Goal: Transaction & Acquisition: Register for event/course

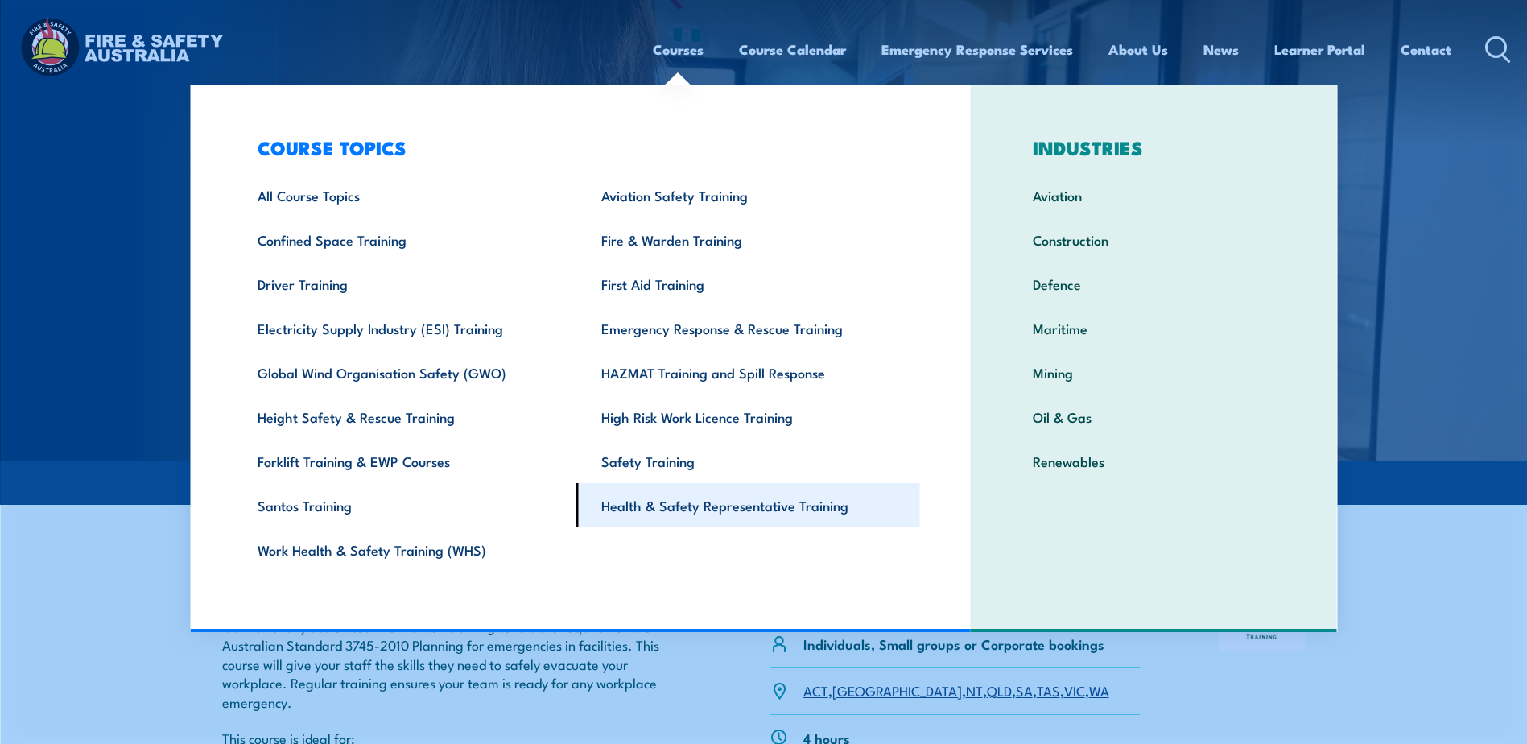
click at [719, 507] on link "Health & Safety Representative Training" at bounding box center [748, 505] width 344 height 44
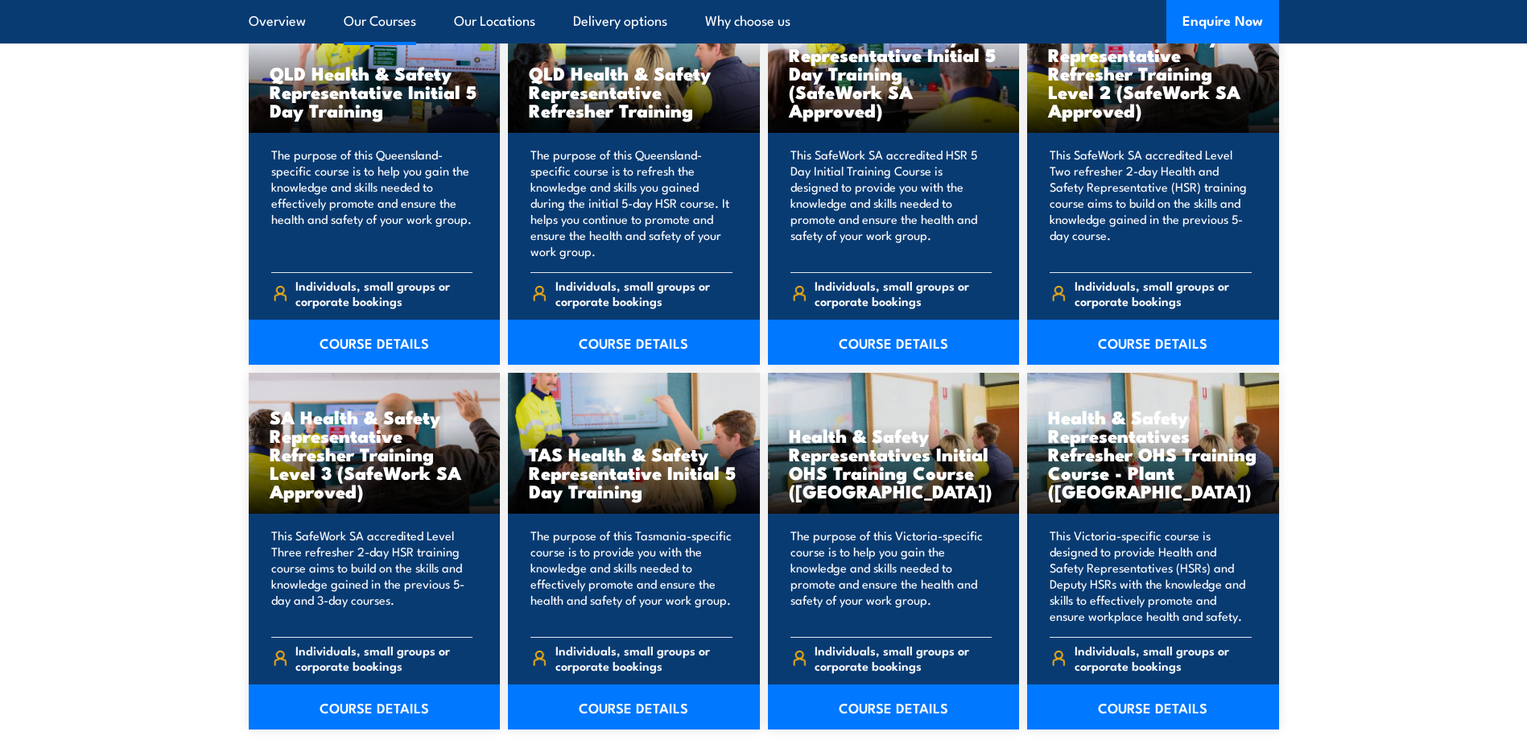
scroll to position [2174, 0]
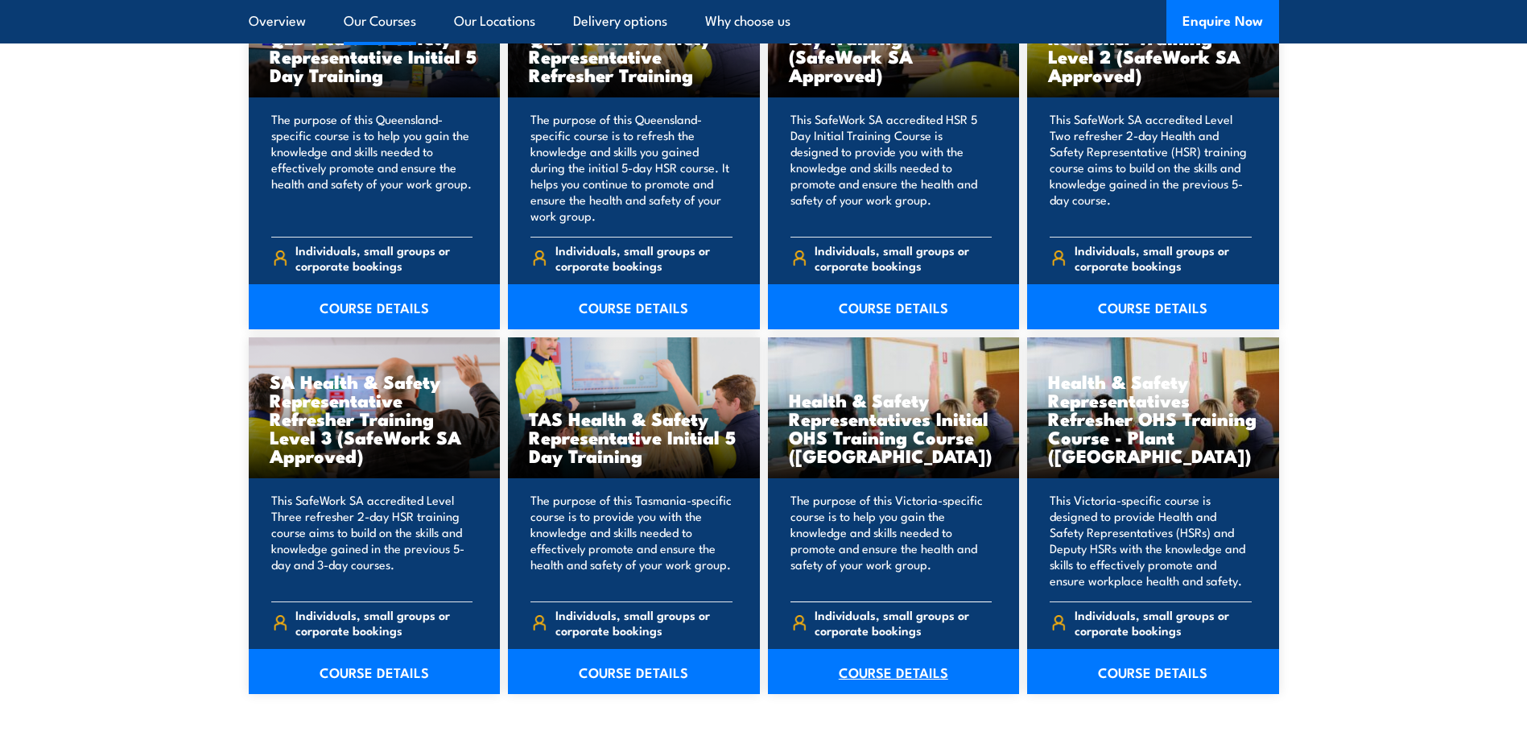
click at [891, 674] on link "COURSE DETAILS" at bounding box center [894, 671] width 252 height 45
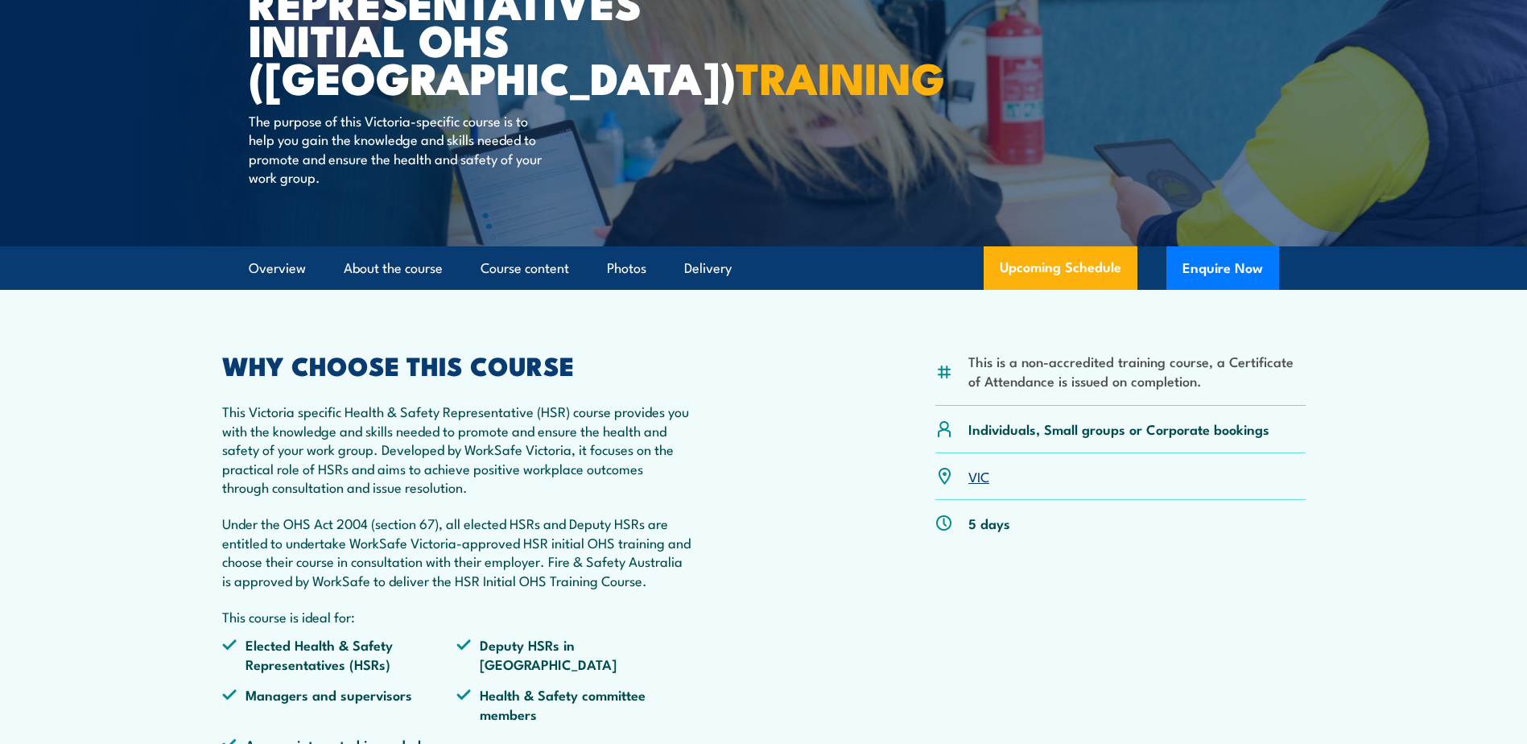
scroll to position [242, 0]
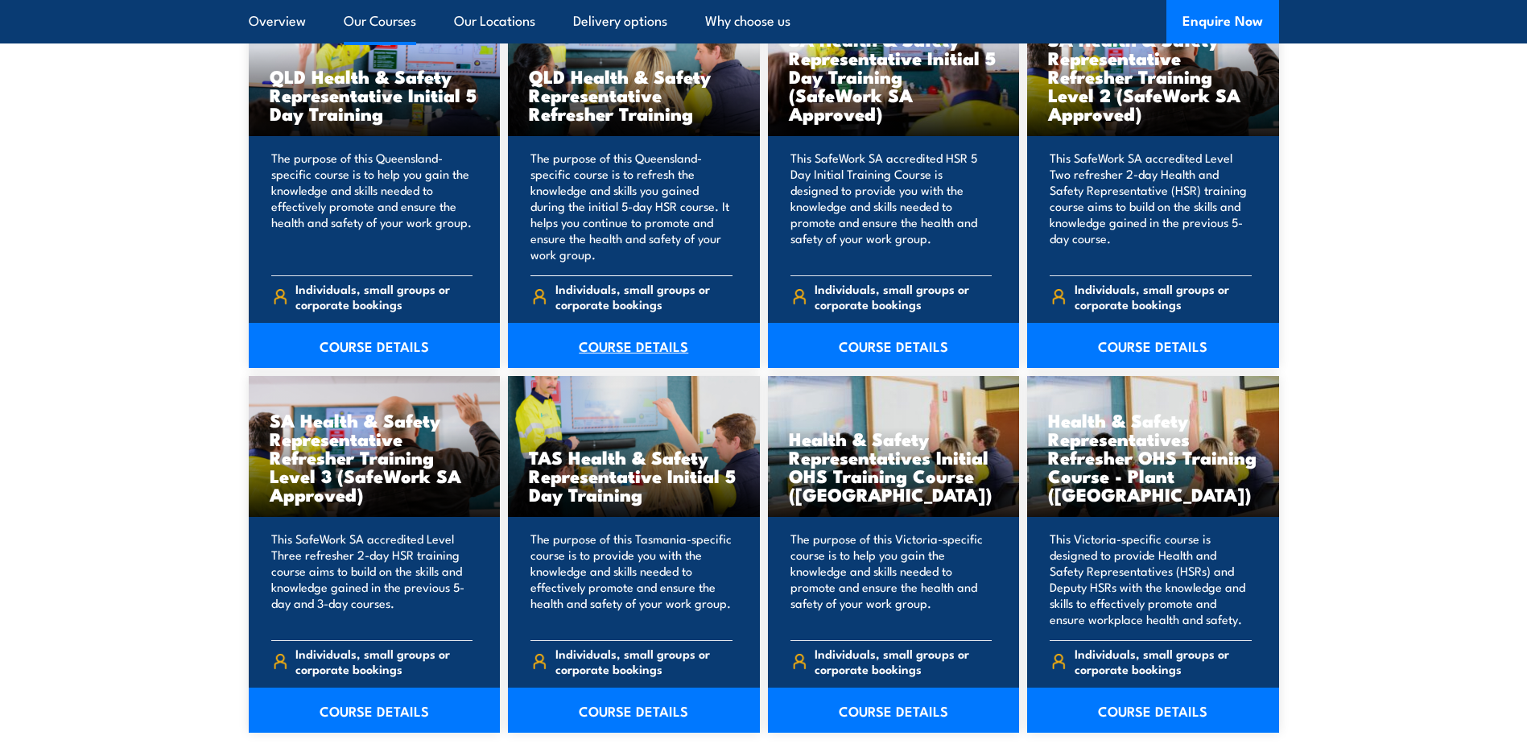
scroll to position [2174, 0]
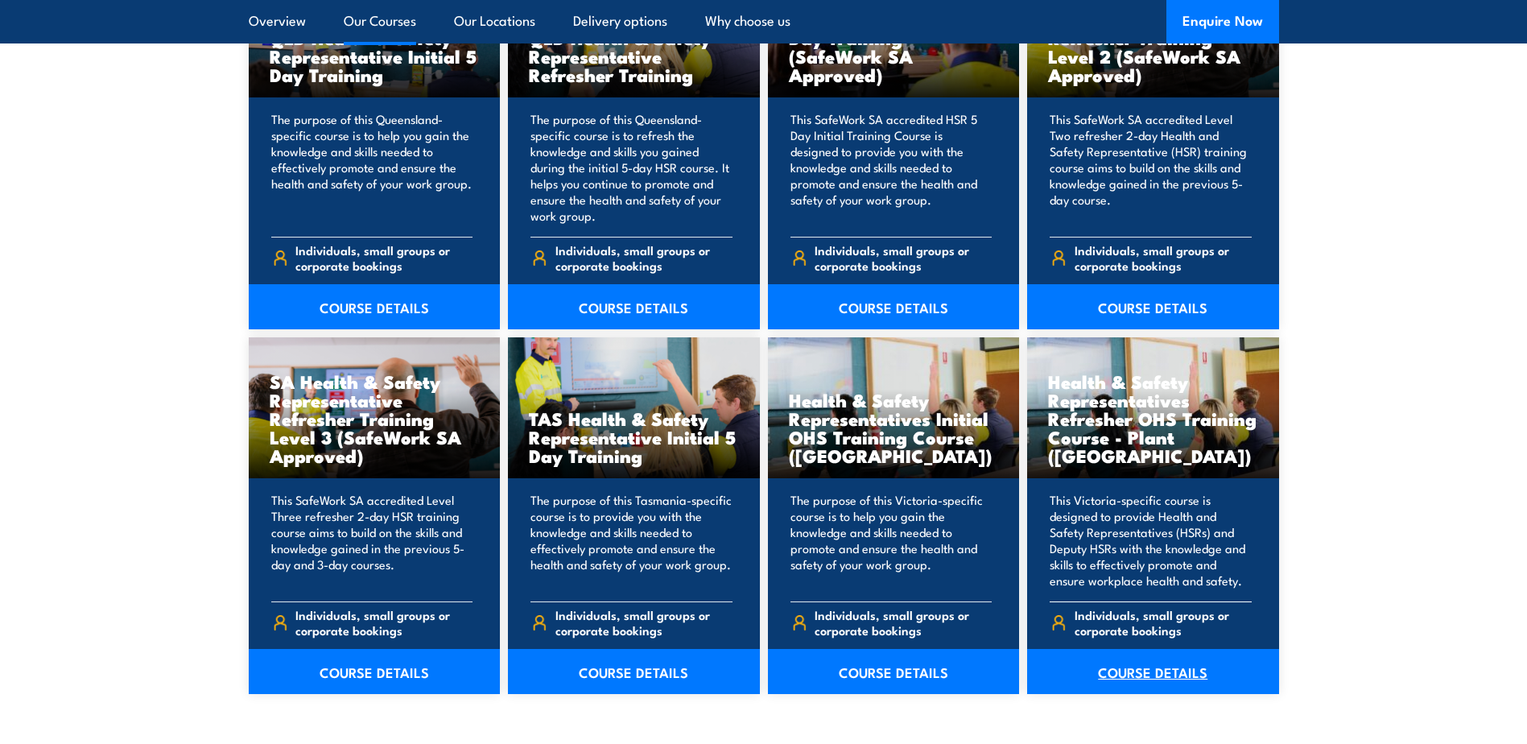
click at [1129, 667] on link "COURSE DETAILS" at bounding box center [1153, 671] width 252 height 45
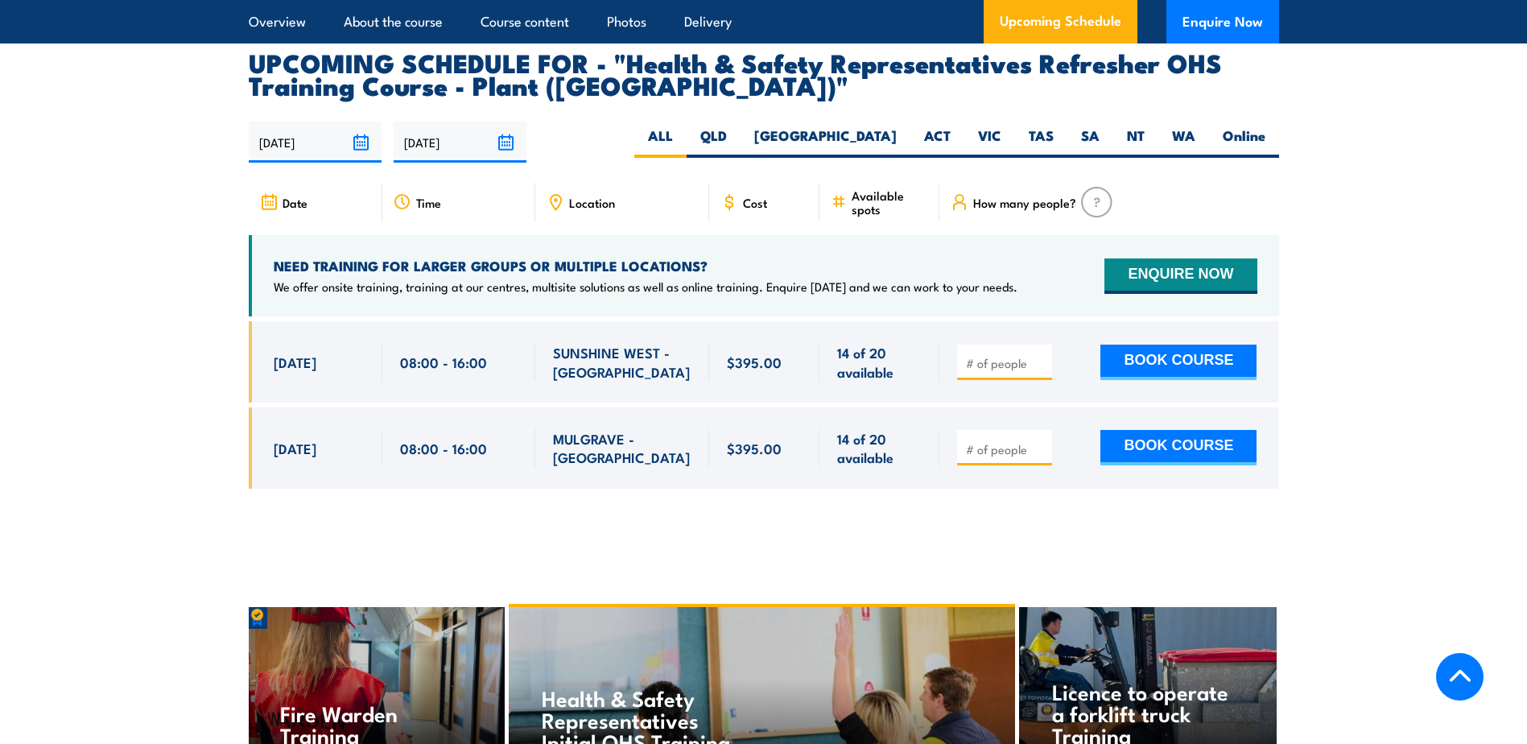
scroll to position [2898, 0]
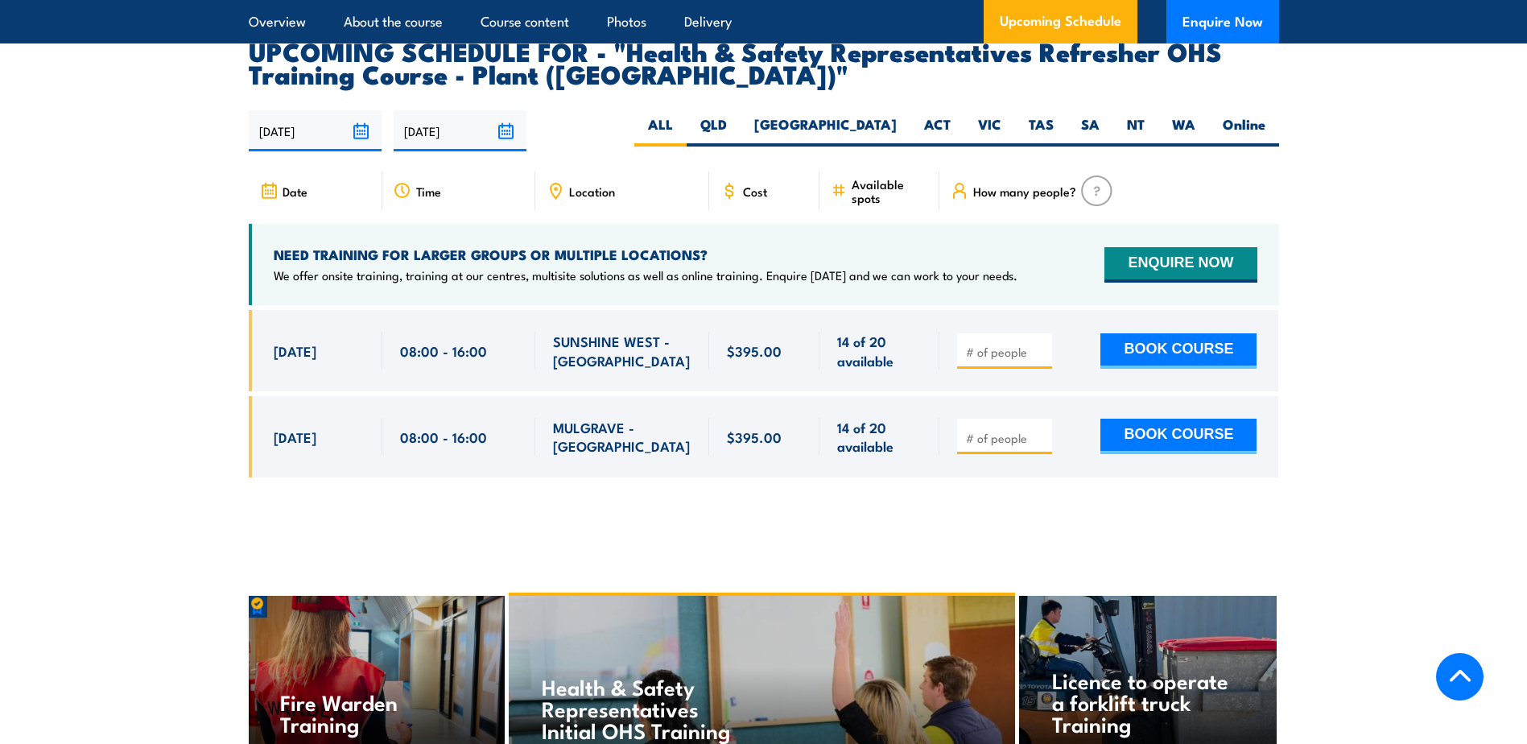
click at [996, 344] on input "number" at bounding box center [1006, 352] width 81 height 16
click at [993, 344] on input "number" at bounding box center [1006, 352] width 81 height 16
type input "1"
click at [1162, 333] on button "BOOK COURSE" at bounding box center [1178, 350] width 156 height 35
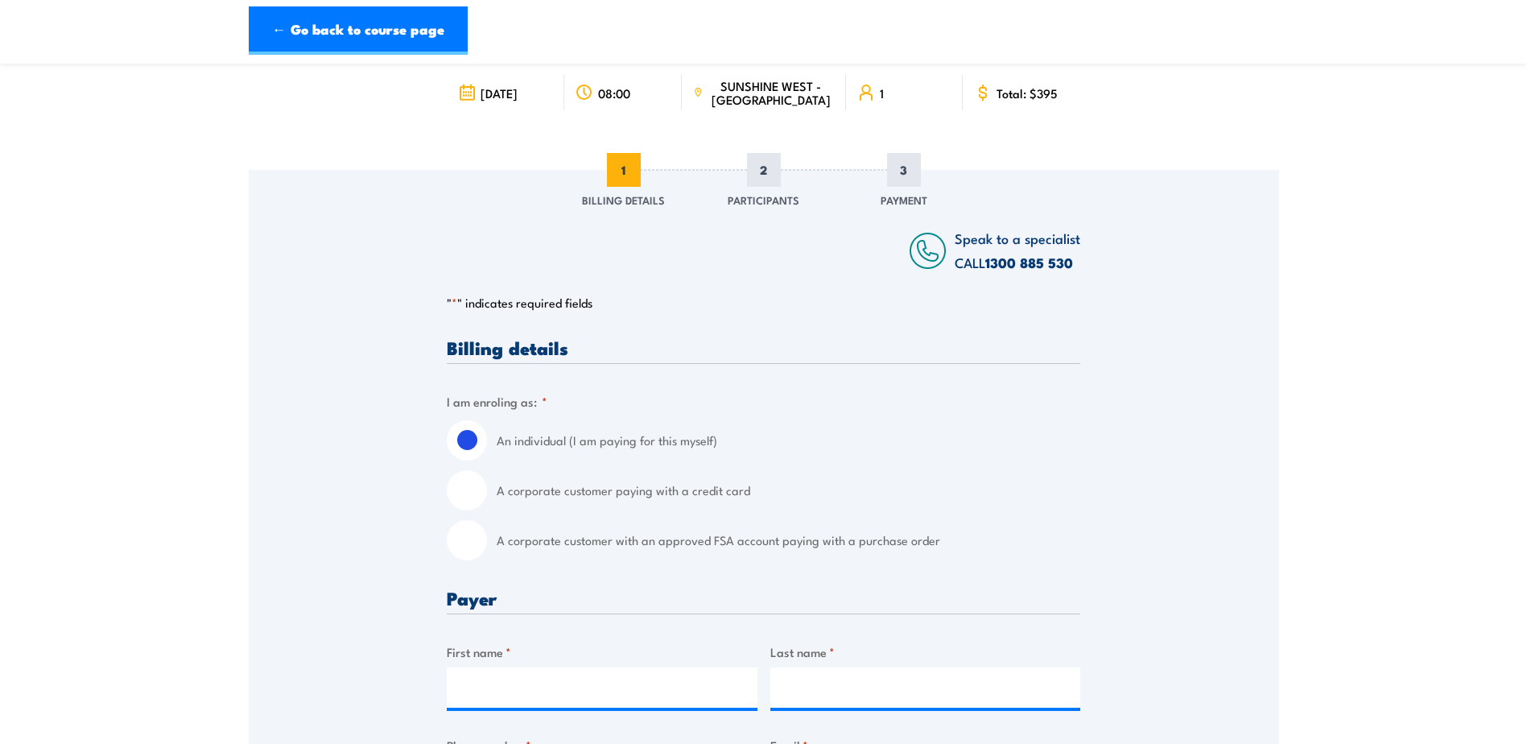
scroll to position [403, 0]
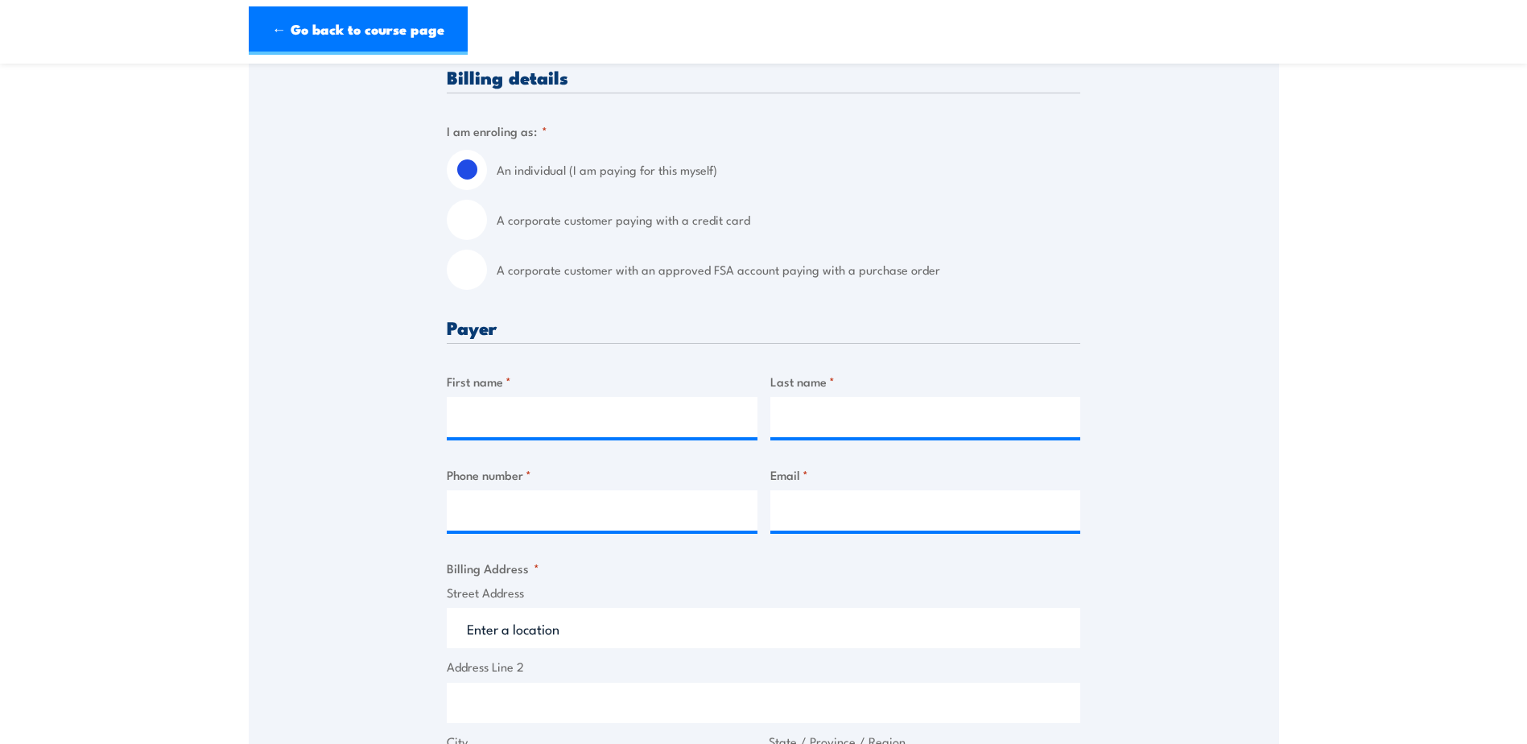
click at [479, 268] on input "A corporate customer with an approved FSA account paying with a purchase order" at bounding box center [467, 270] width 40 height 40
radio input "true"
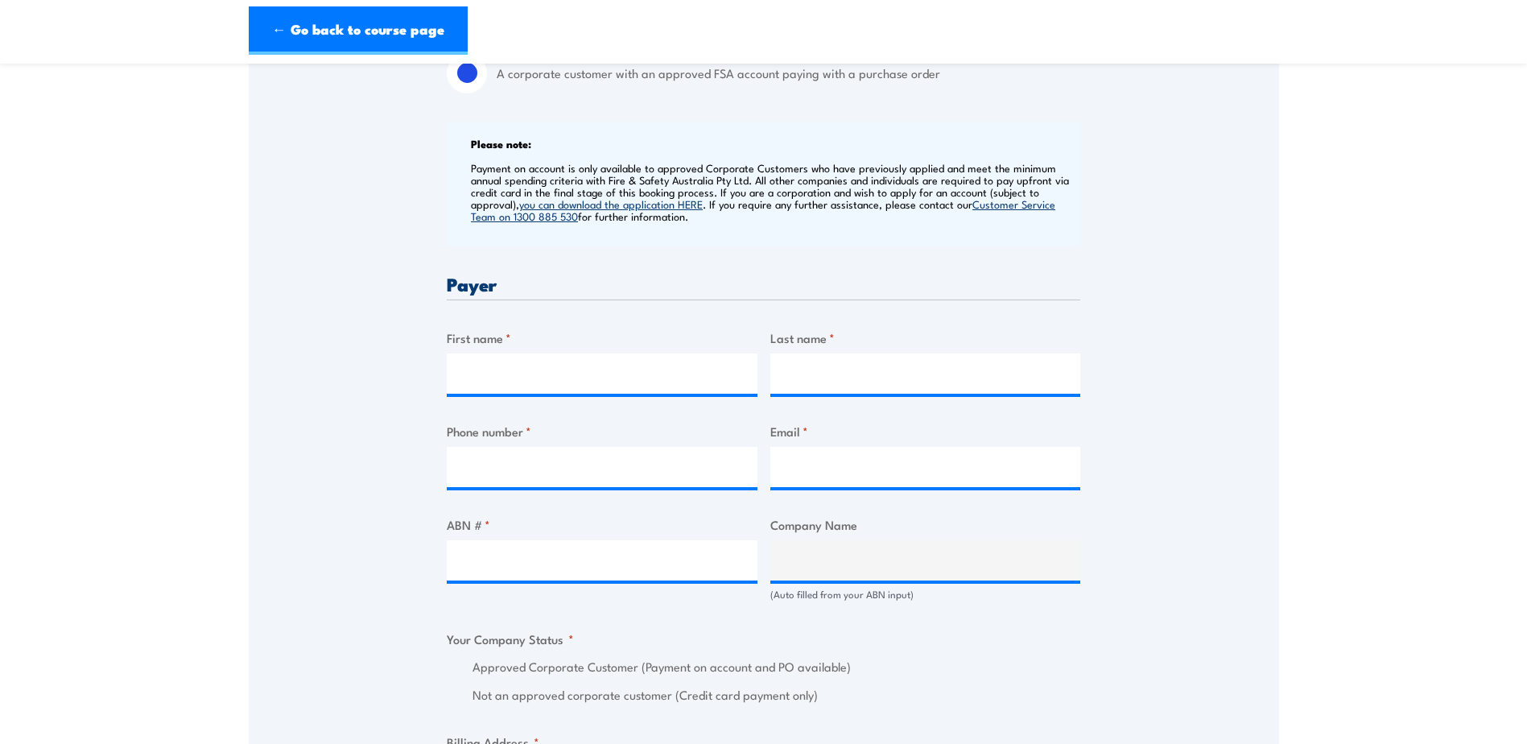
scroll to position [564, 0]
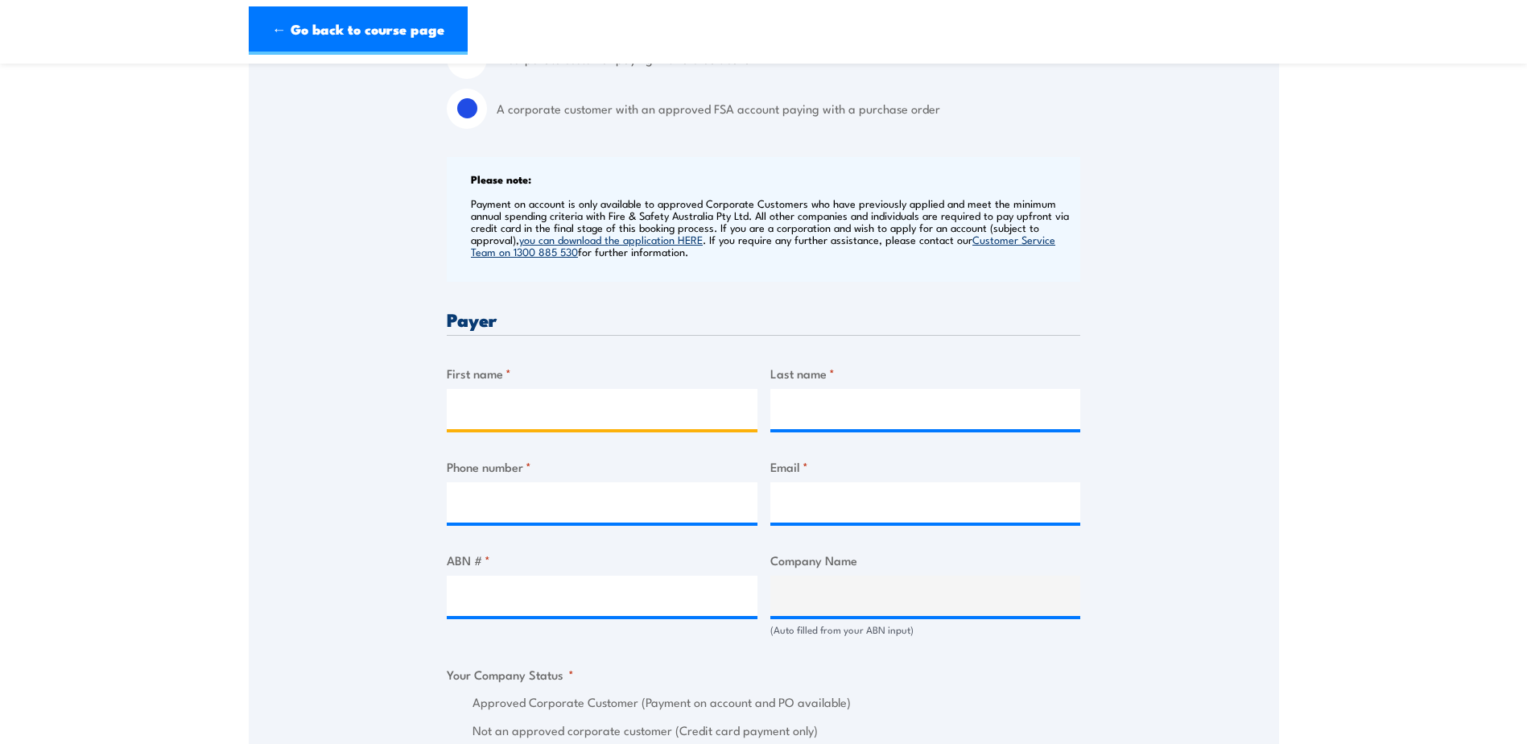
click at [537, 405] on input "First name *" at bounding box center [602, 409] width 311 height 40
type input "MAUI"
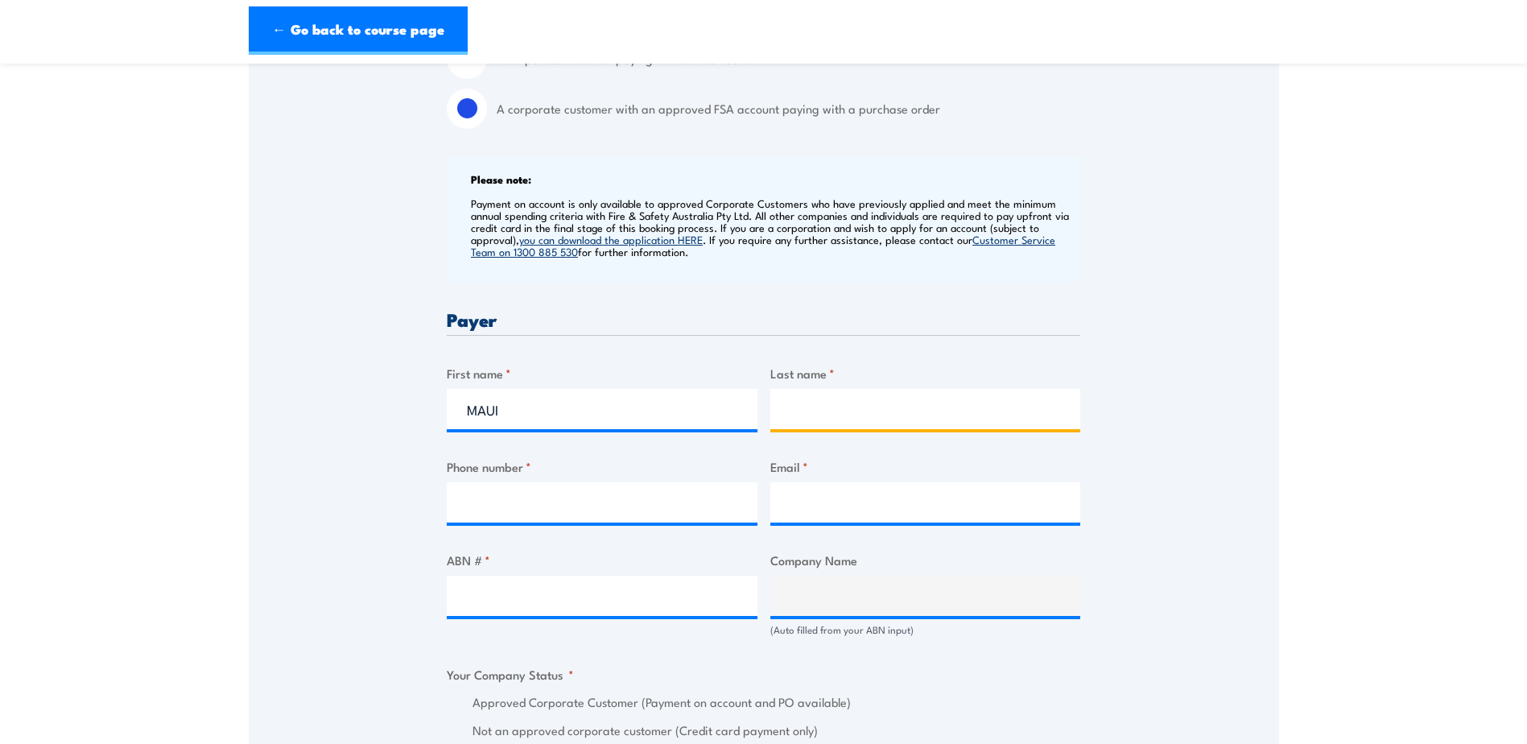
type input "[PERSON_NAME]"
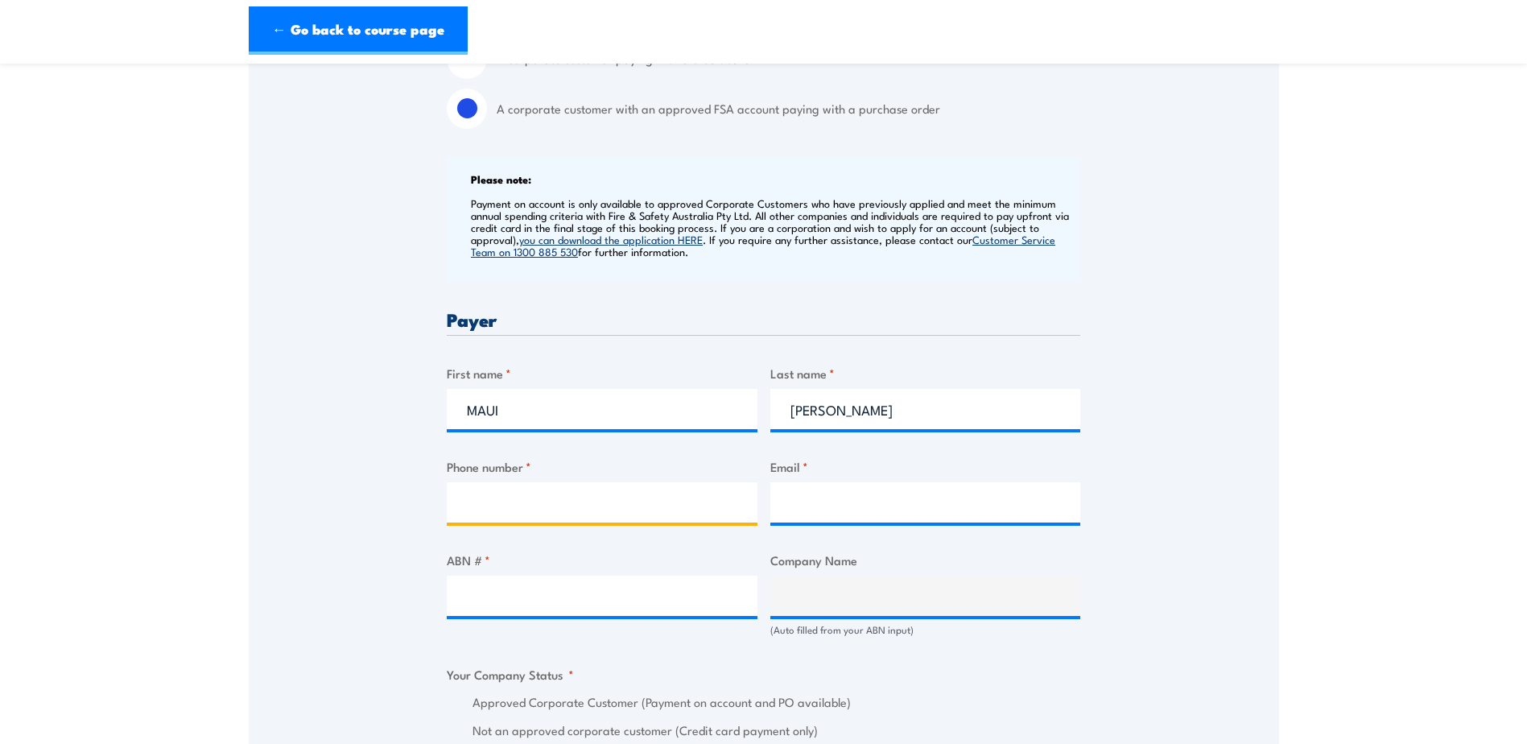
type input "0459885608"
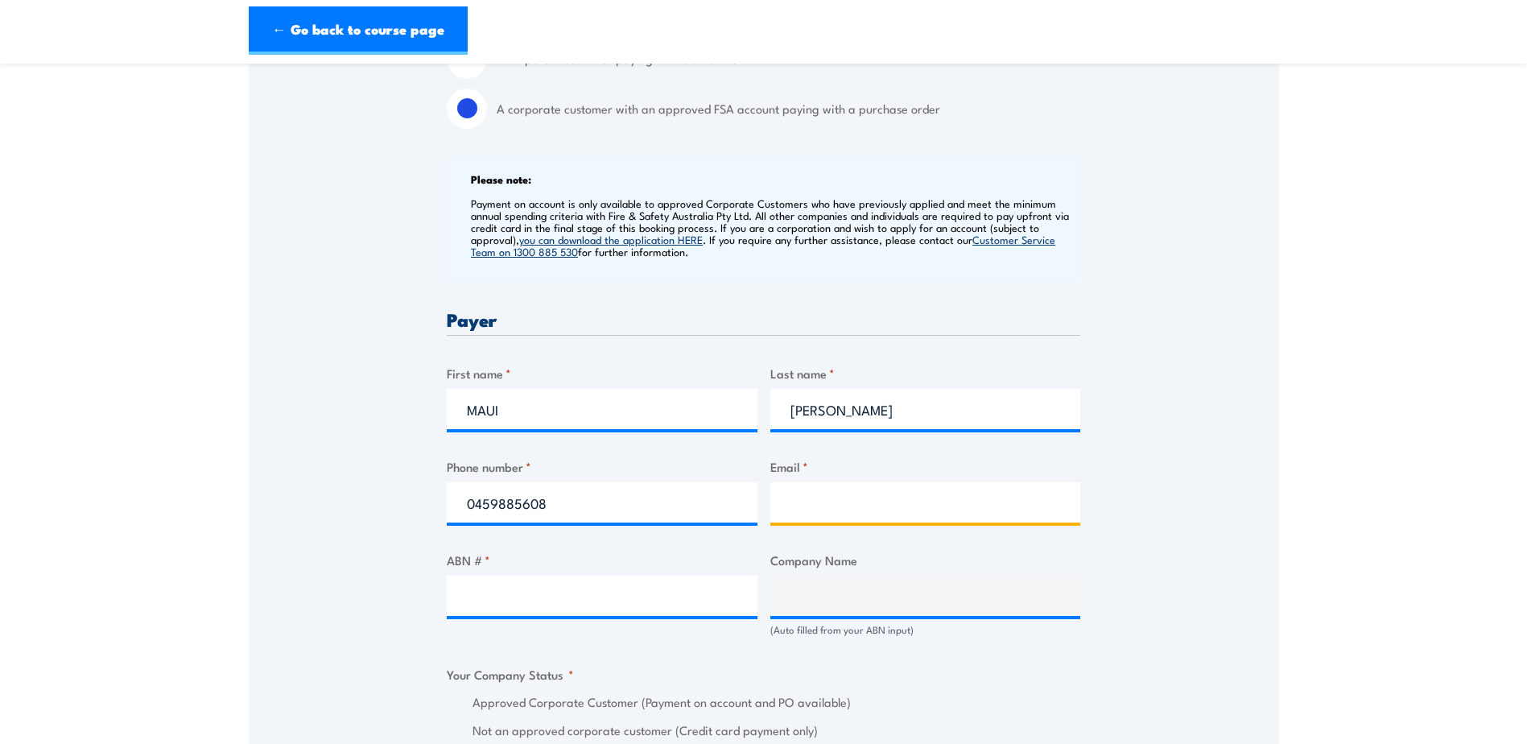
type input "[EMAIL_ADDRESS][PERSON_NAME][DOMAIN_NAME]"
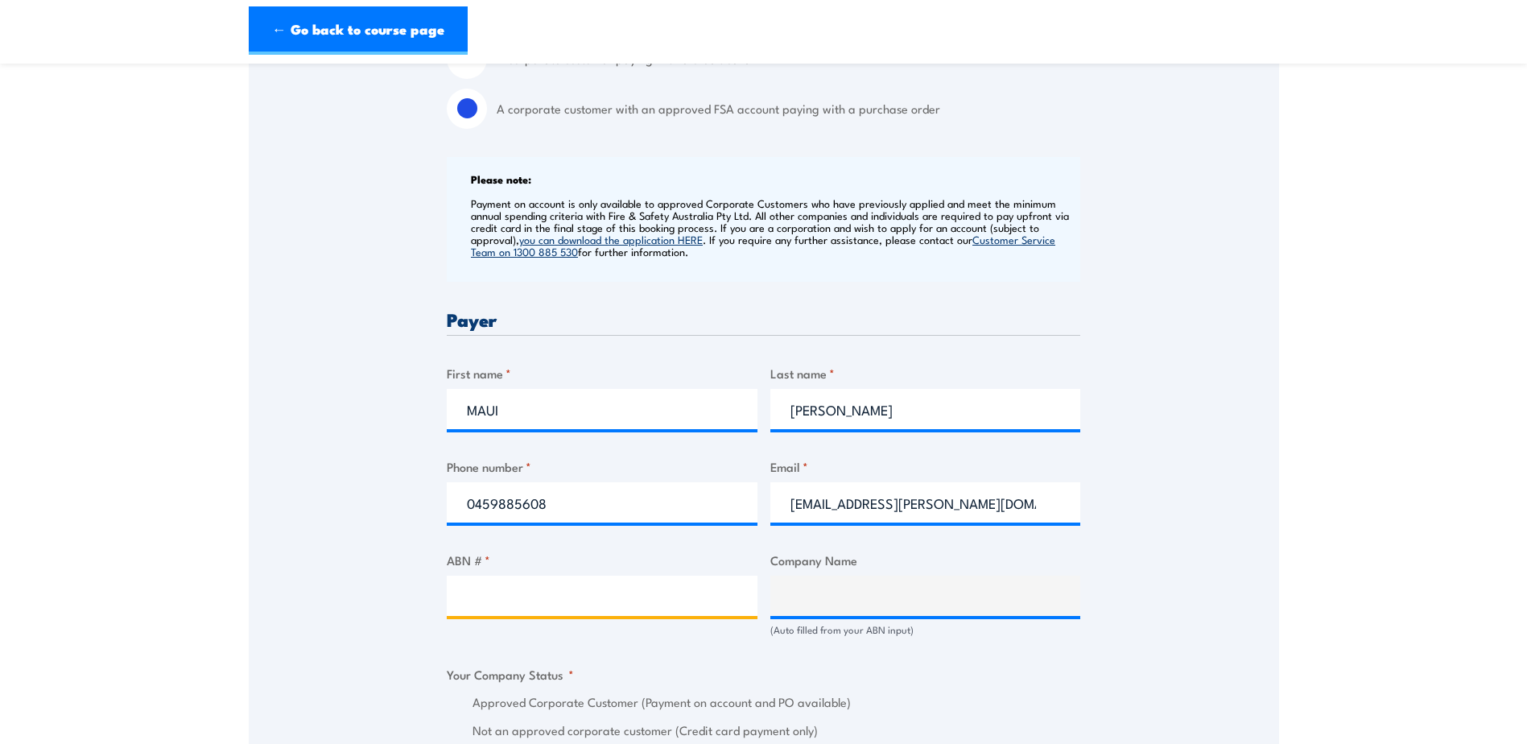
click at [530, 596] on input "ABN # *" at bounding box center [602, 596] width 311 height 40
paste input "52 006 246 260"
type input "52 006 246 260"
type input "[PERSON_NAME] WORLDWIDE (AU) PTY LTD"
radio input "true"
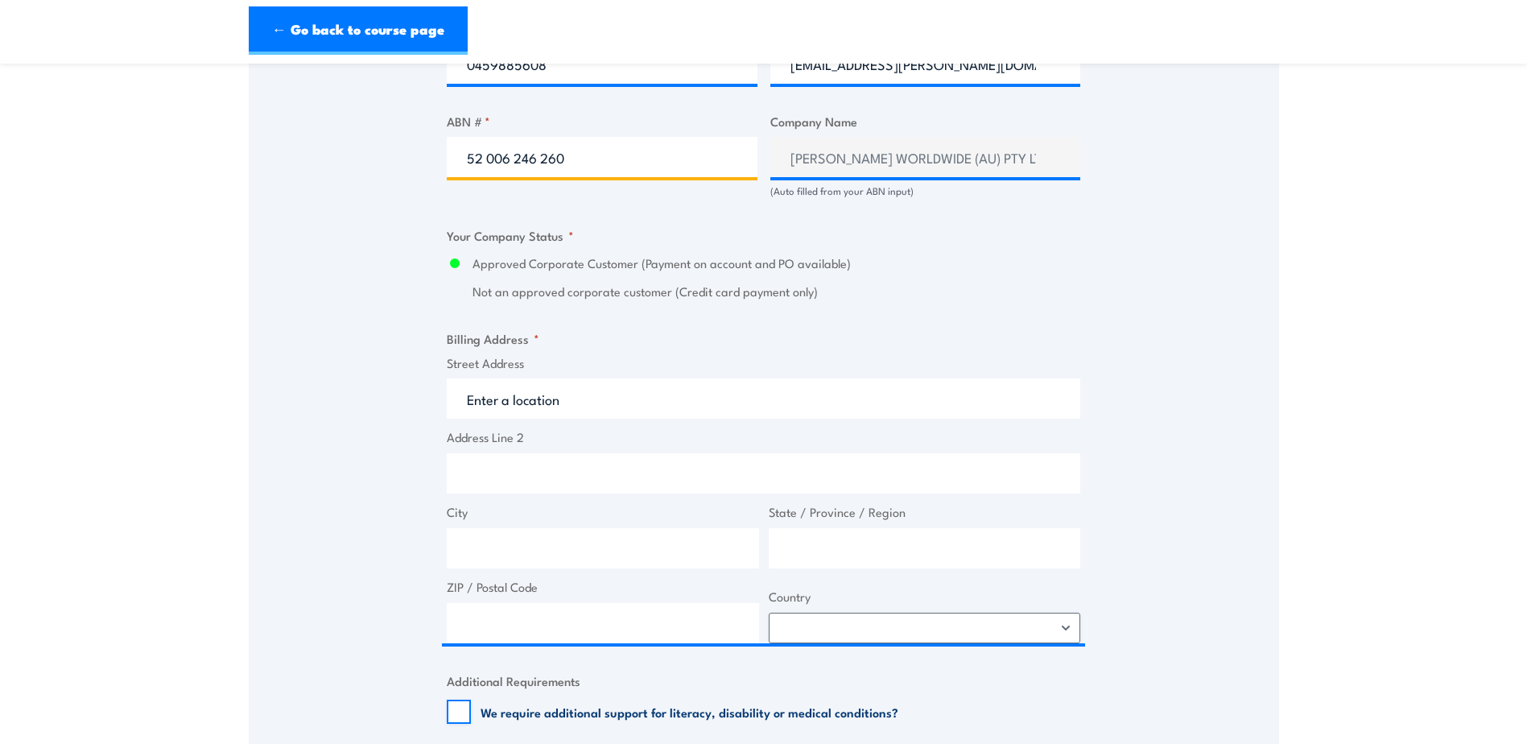
scroll to position [966, 0]
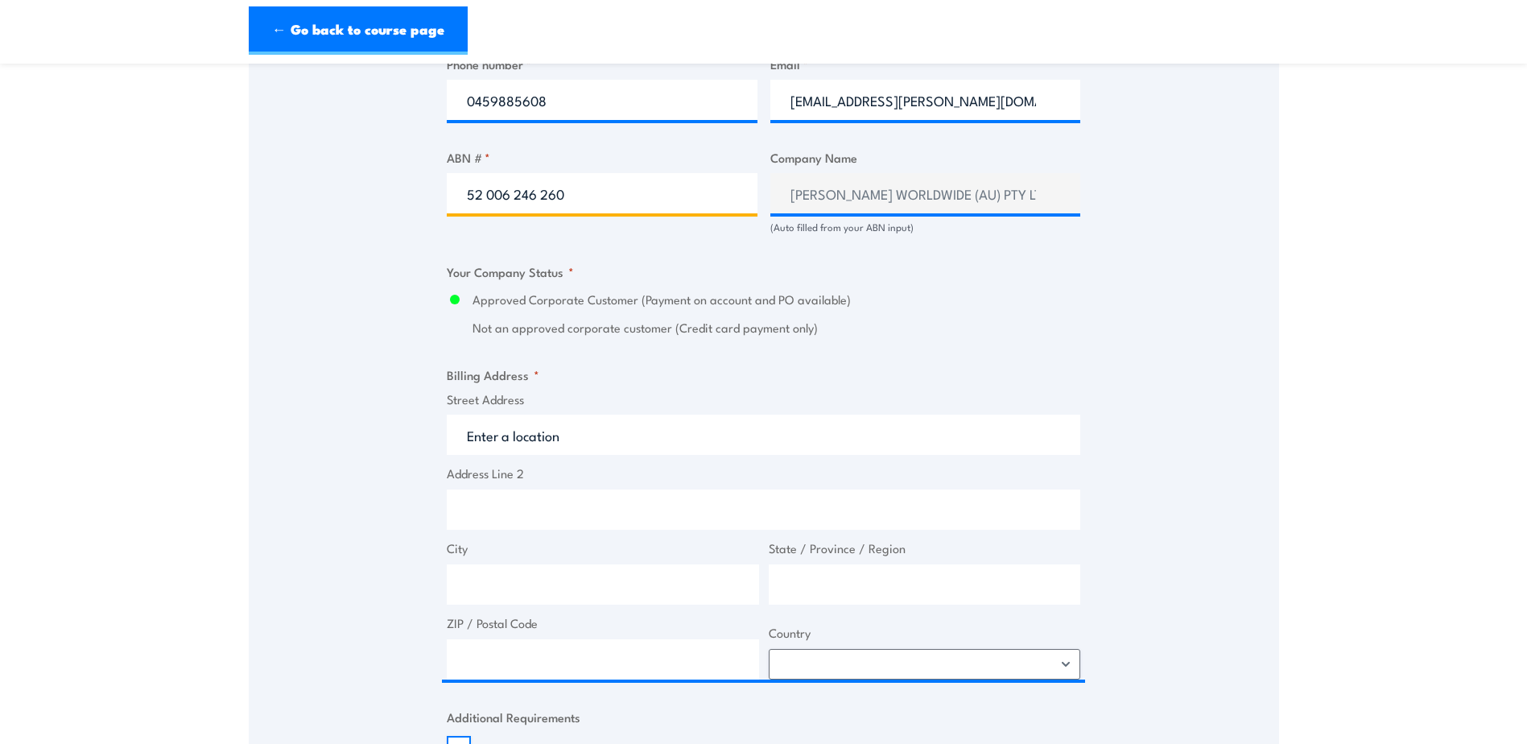
type input "52 006 246 260"
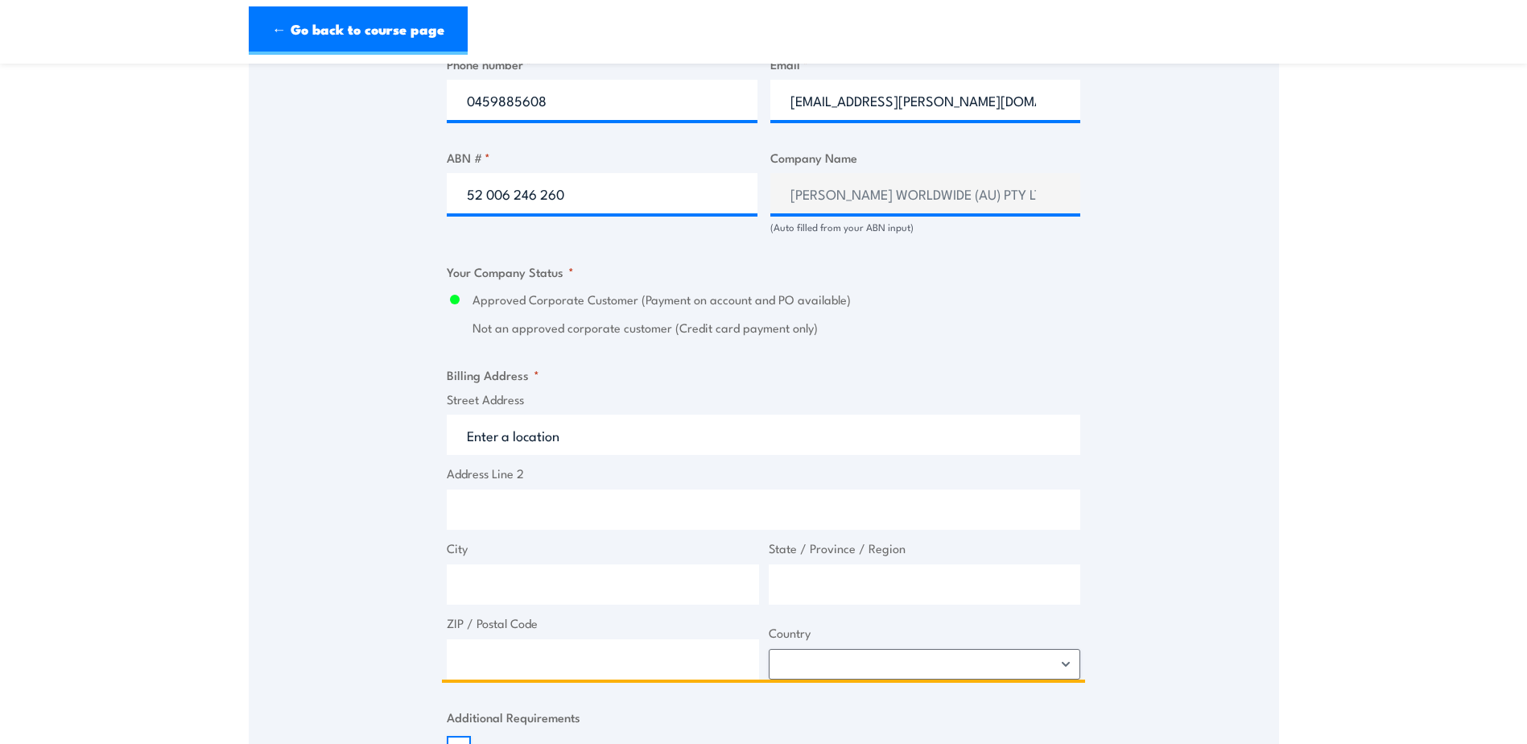
click at [545, 504] on input "Address Line 2" at bounding box center [764, 509] width 634 height 40
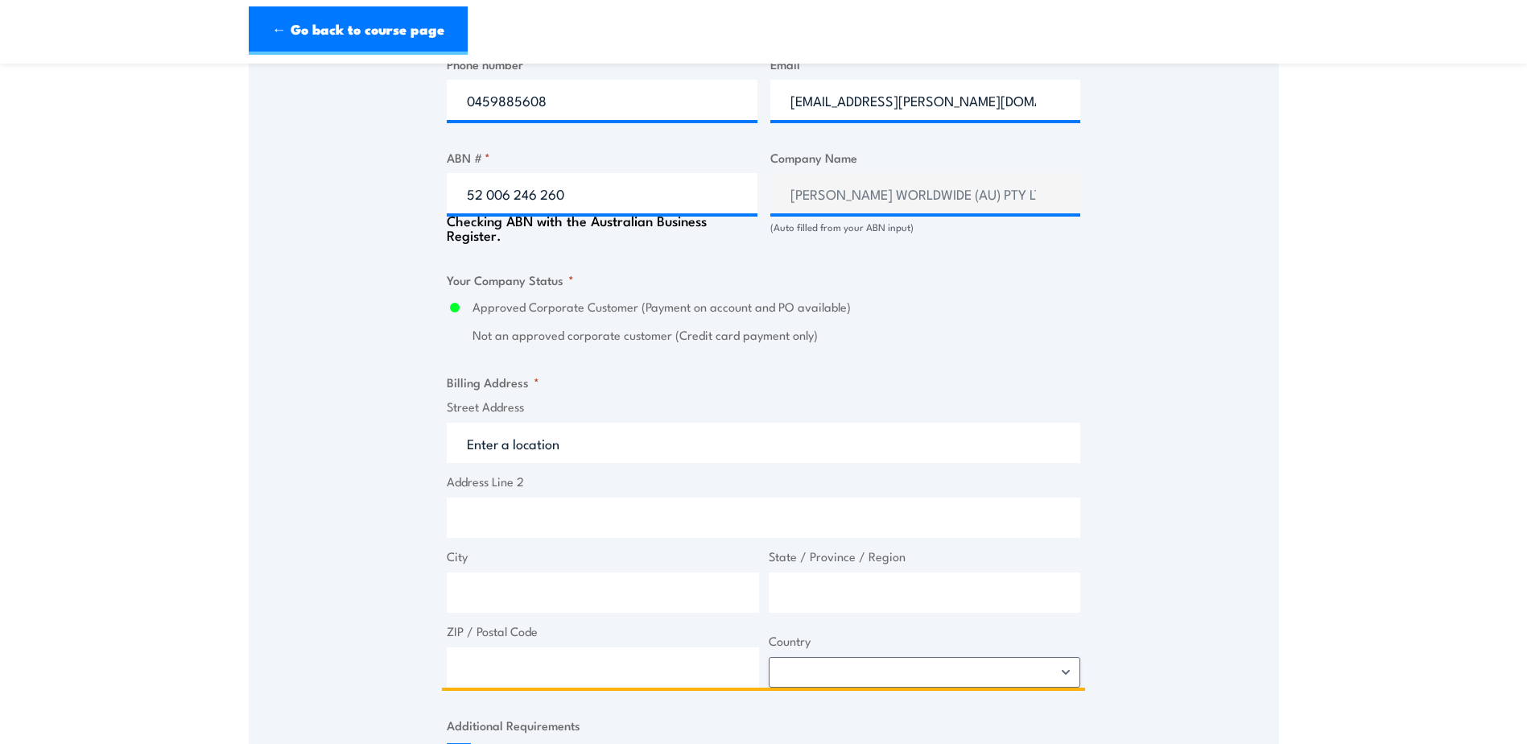
click at [574, 440] on input "Street Address" at bounding box center [764, 443] width 634 height 40
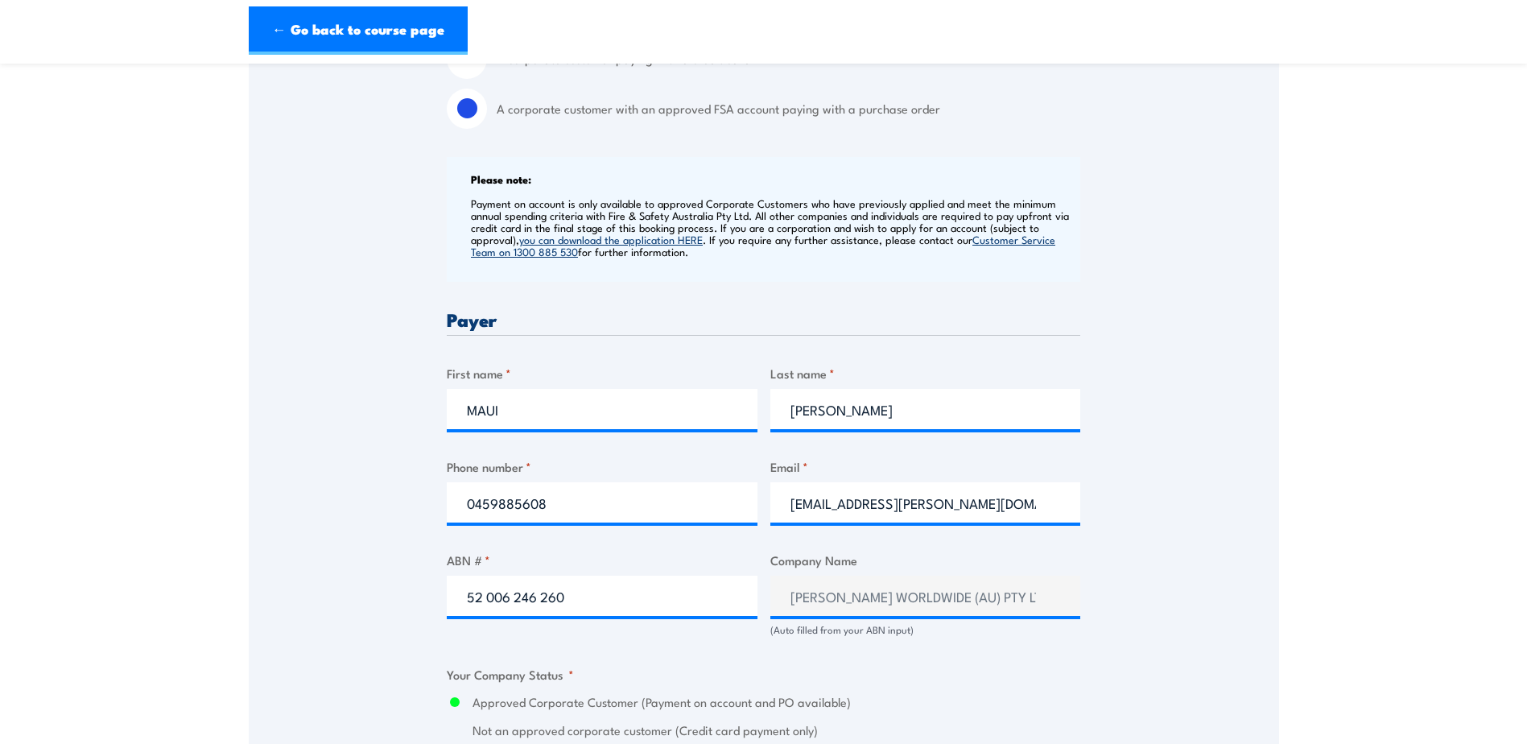
scroll to position [644, 0]
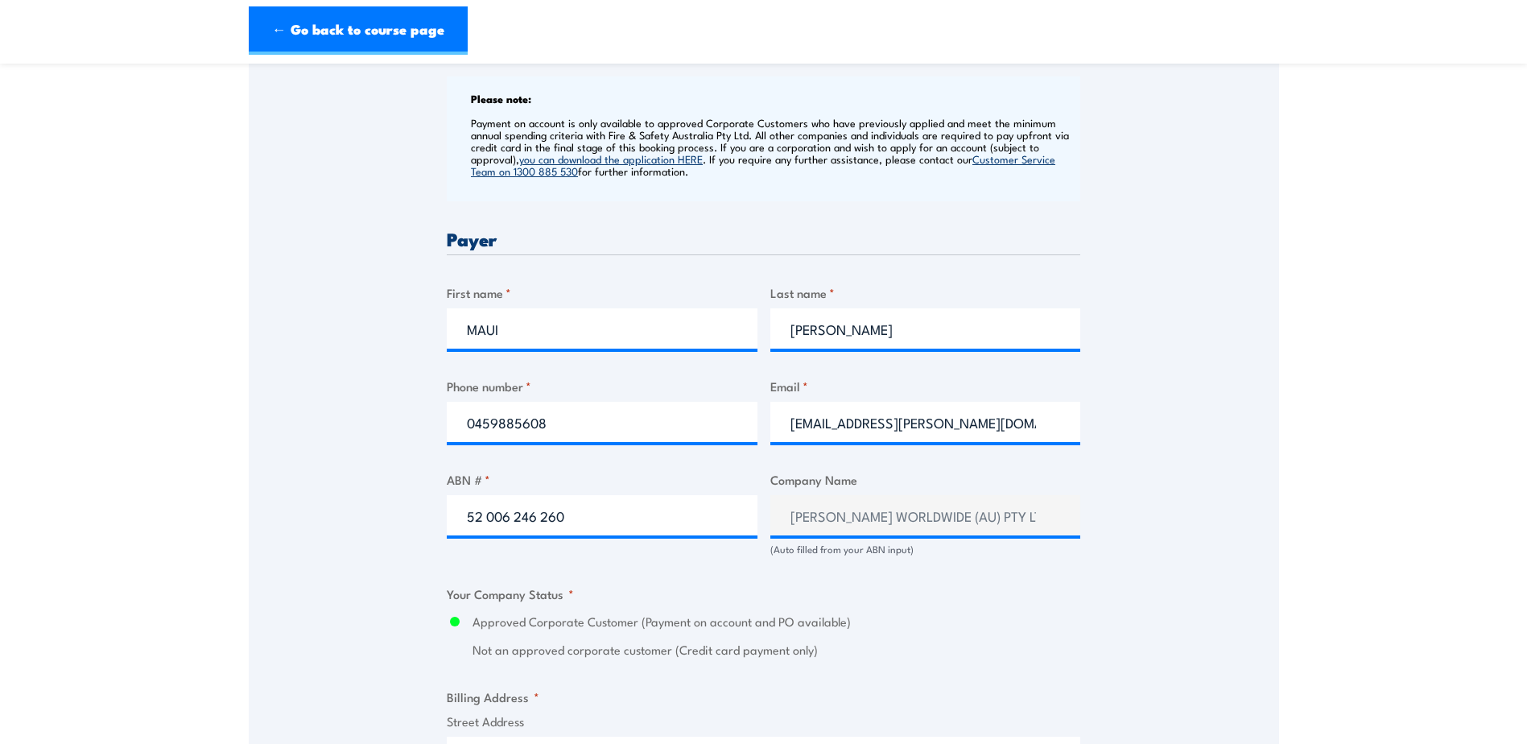
click at [1385, 510] on section "Health & Safety Representatives Refresher OHS Training Course - Plant ([GEOGRAP…" at bounding box center [763, 504] width 1527 height 2137
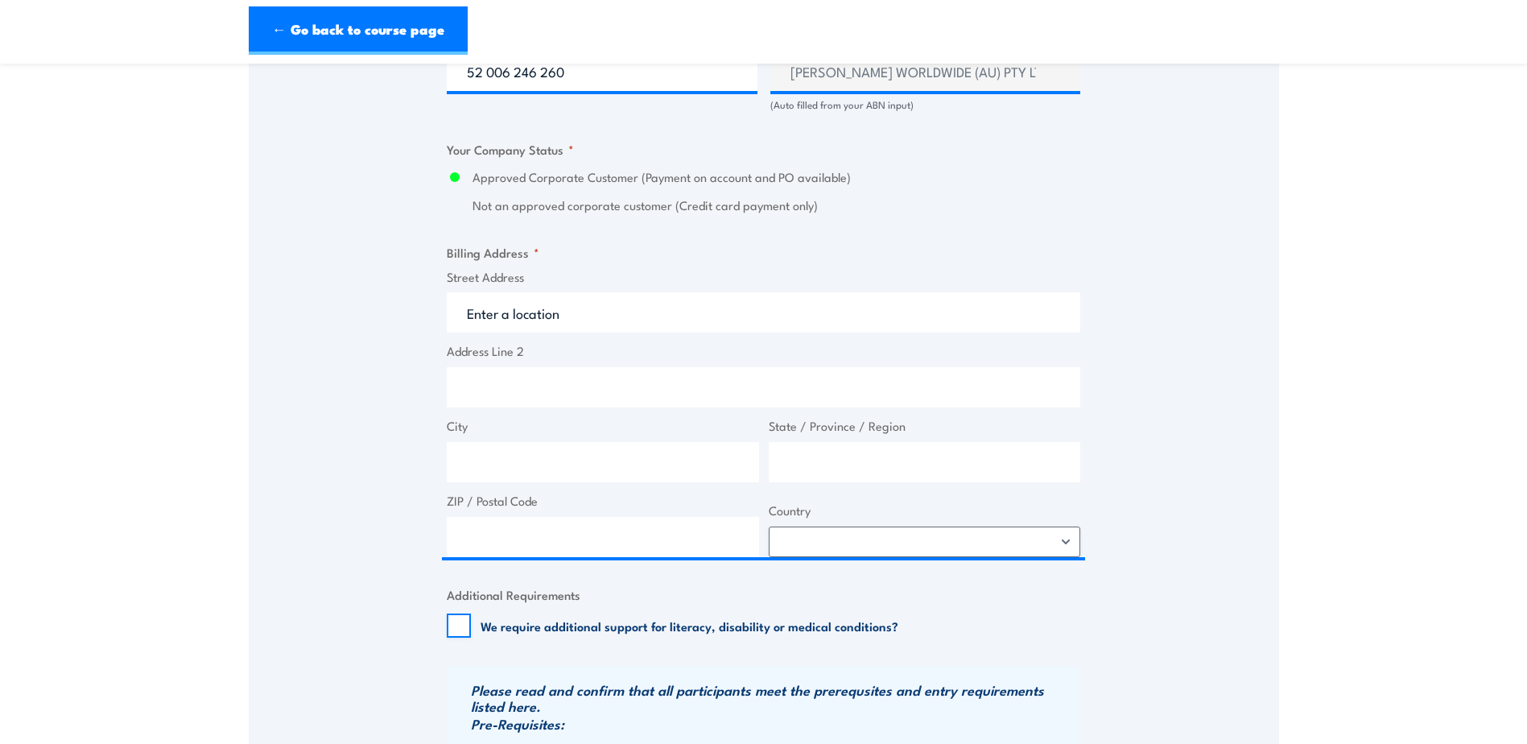
scroll to position [1127, 0]
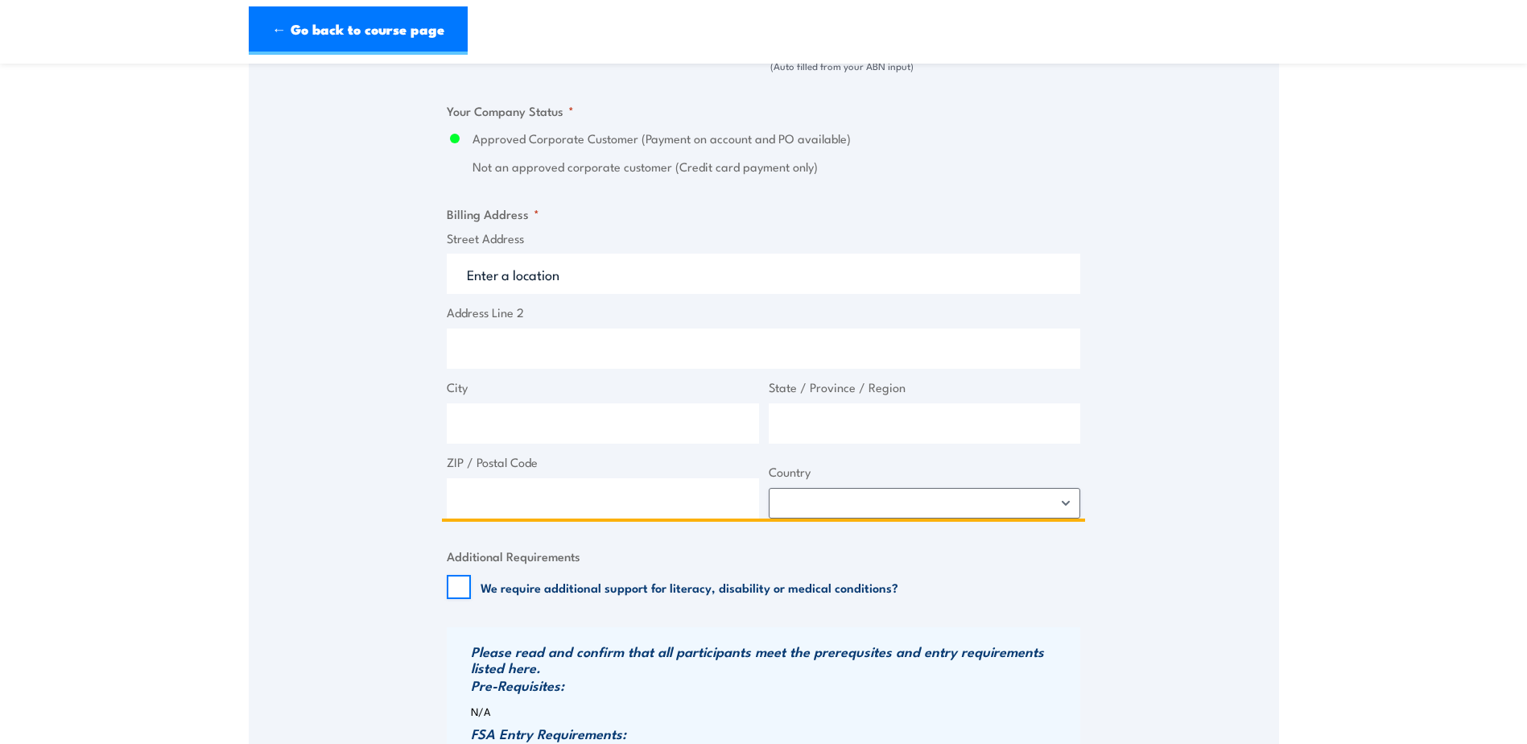
click at [520, 280] on input "Street Address" at bounding box center [764, 274] width 634 height 40
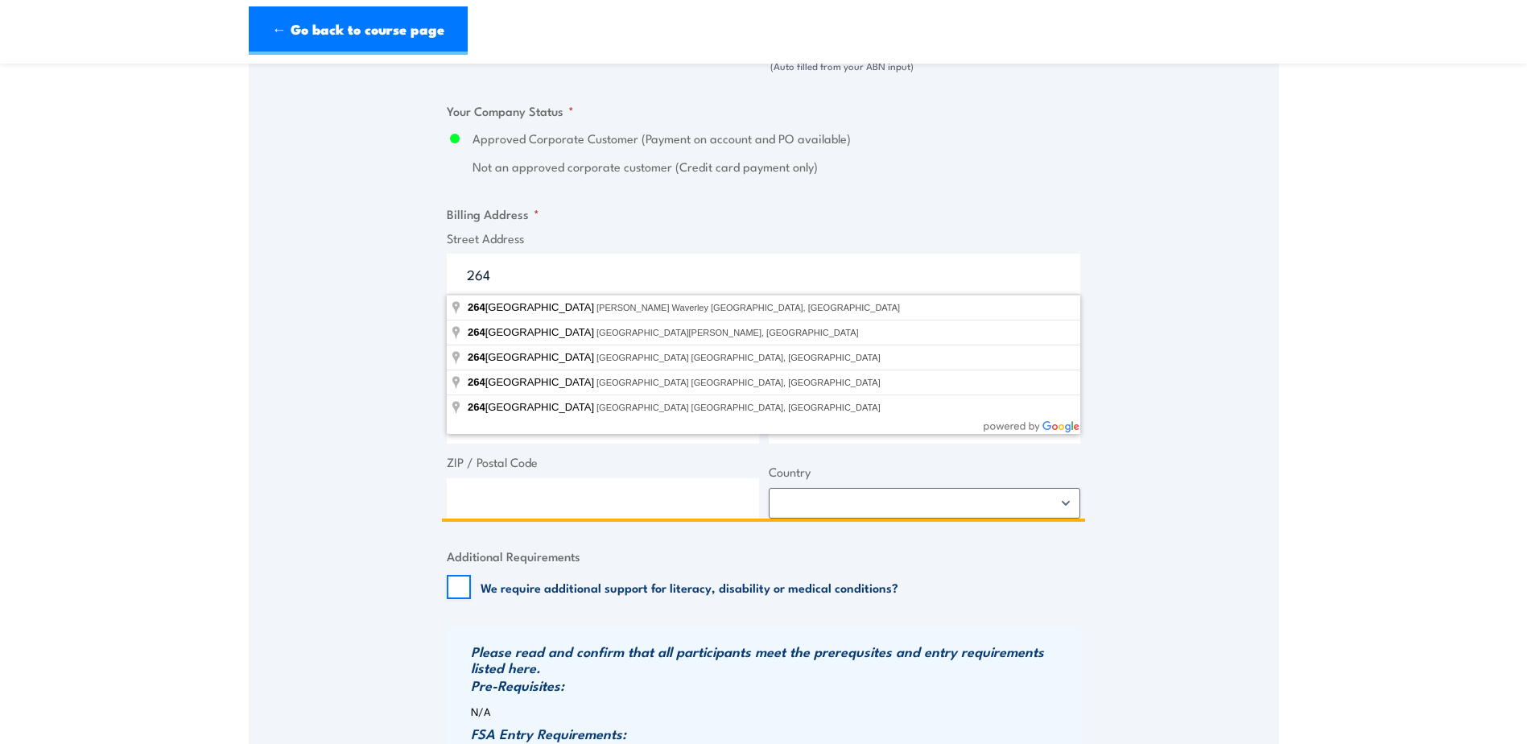
type input "264"
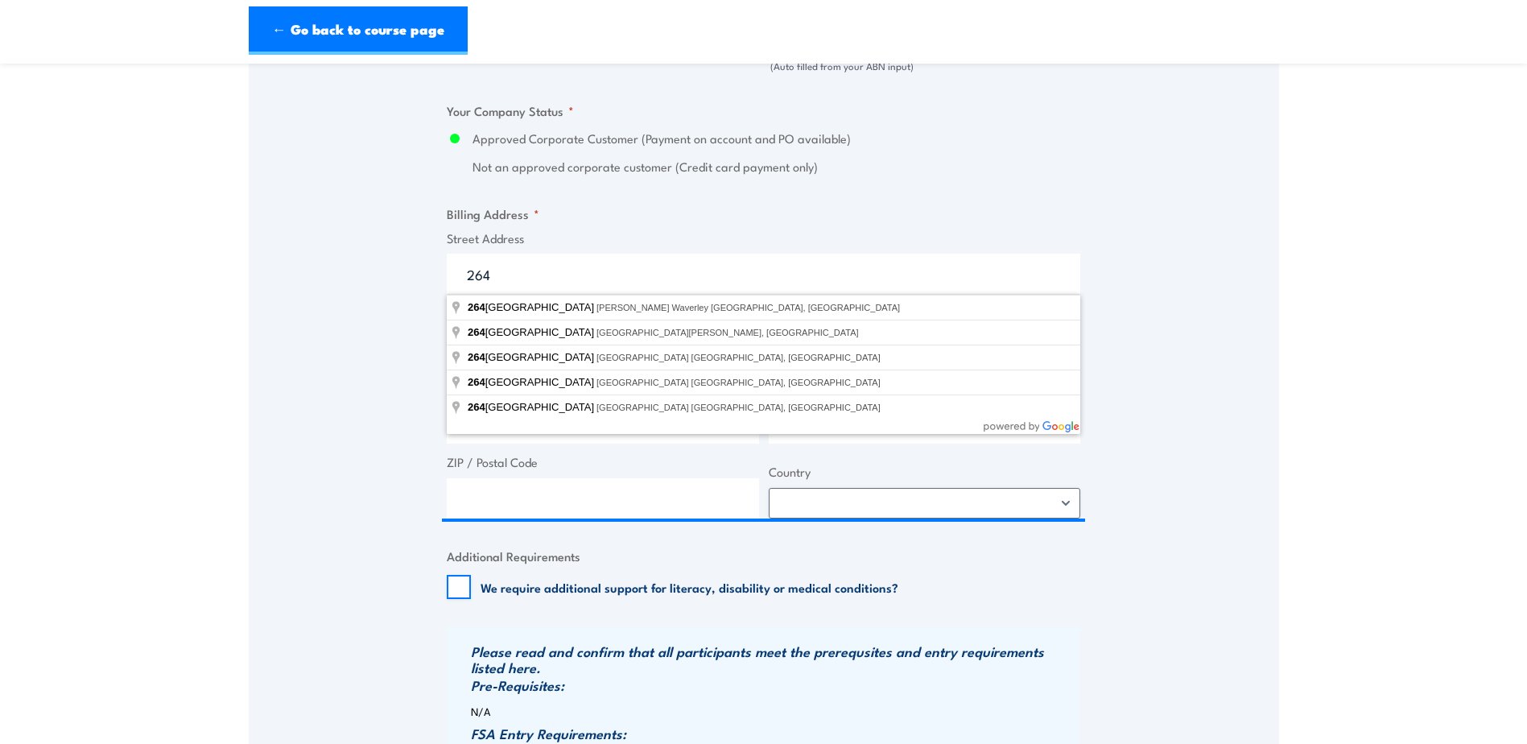
click at [386, 434] on div "Speak to a specialist CALL [PHONE_NUMBER] CALL [PHONE_NUMBER] " * " indicates r…" at bounding box center [764, 76] width 1030 height 1802
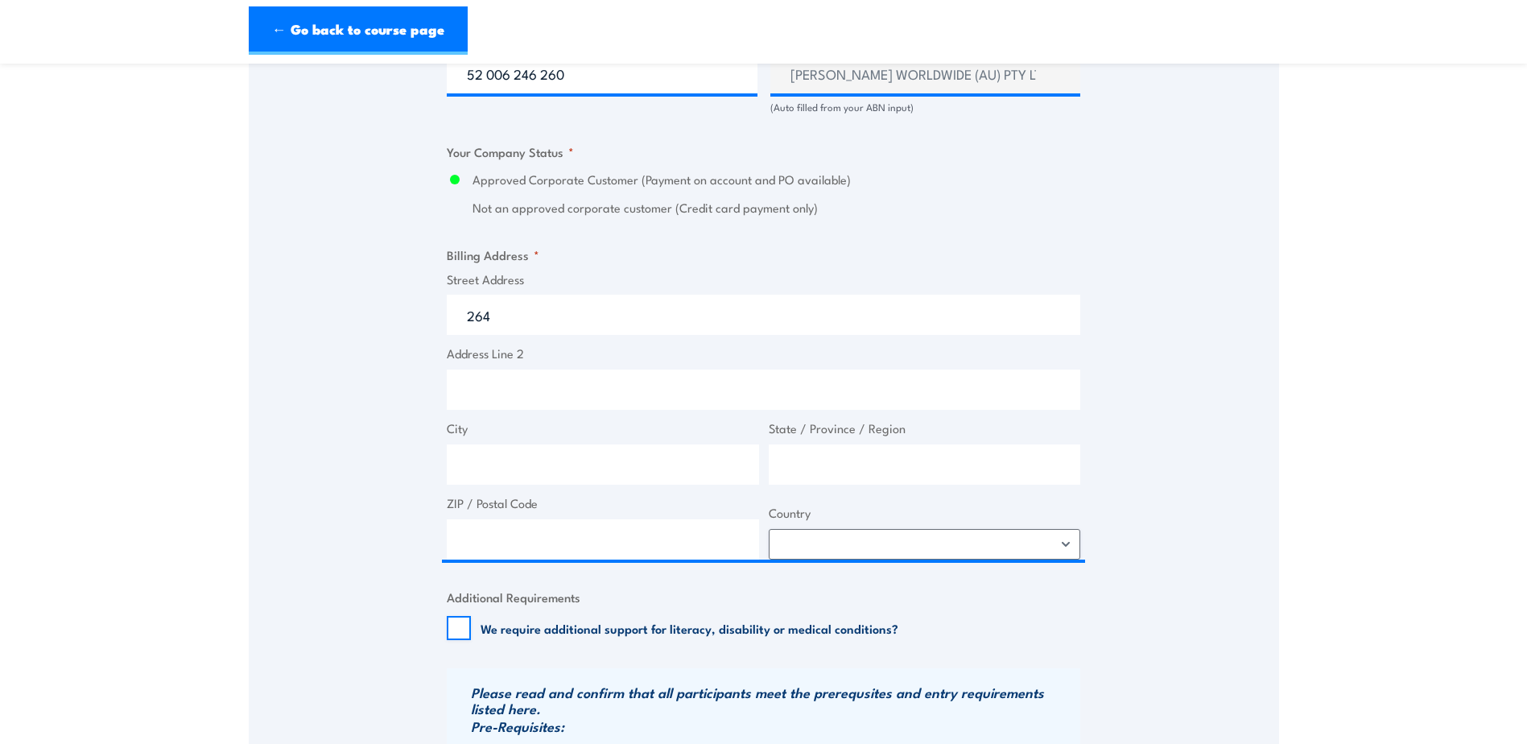
scroll to position [1047, 0]
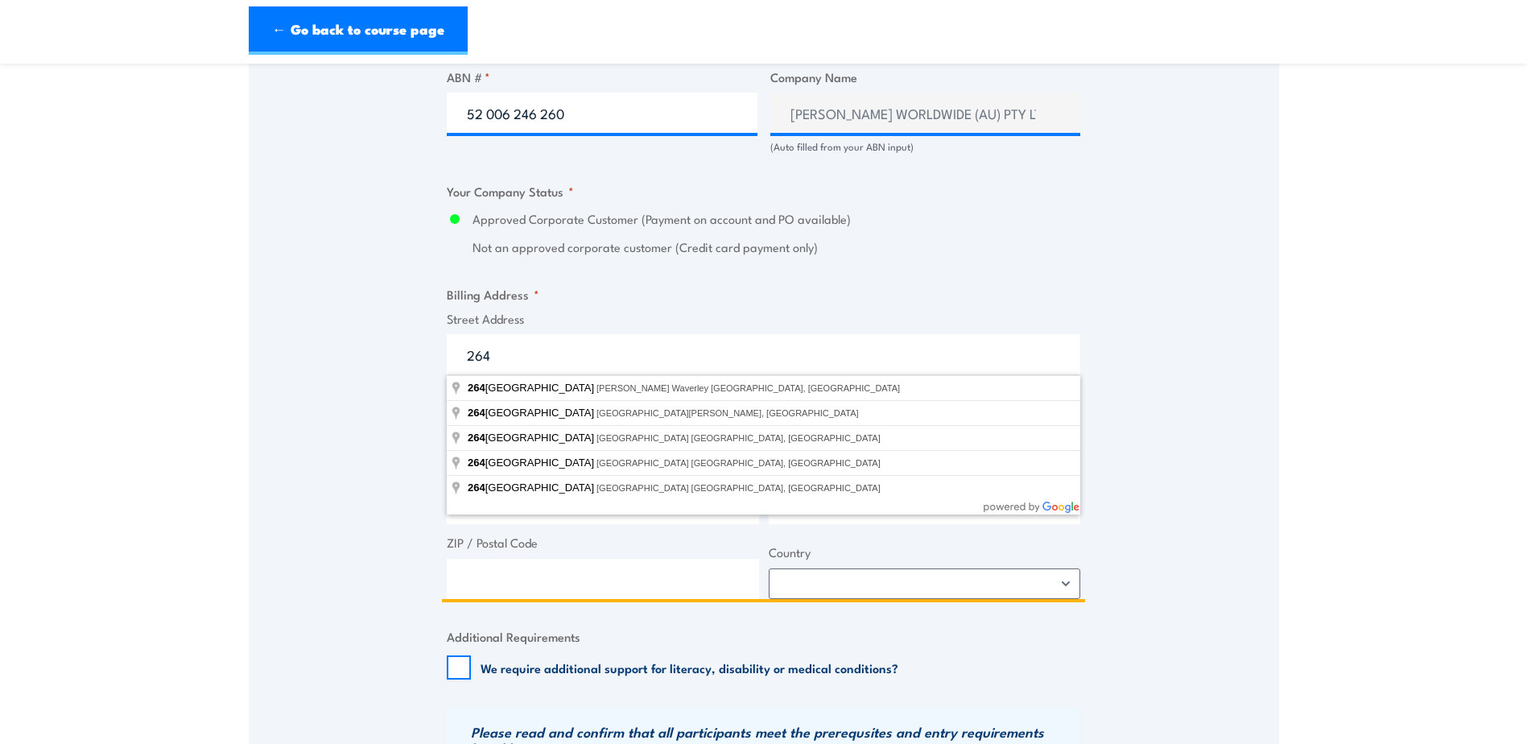
drag, startPoint x: 539, startPoint y: 357, endPoint x: 417, endPoint y: 353, distance: 122.4
click at [417, 353] on div "Speak to a specialist CALL [PHONE_NUMBER] CALL [PHONE_NUMBER] " * " indicates r…" at bounding box center [764, 156] width 1030 height 1802
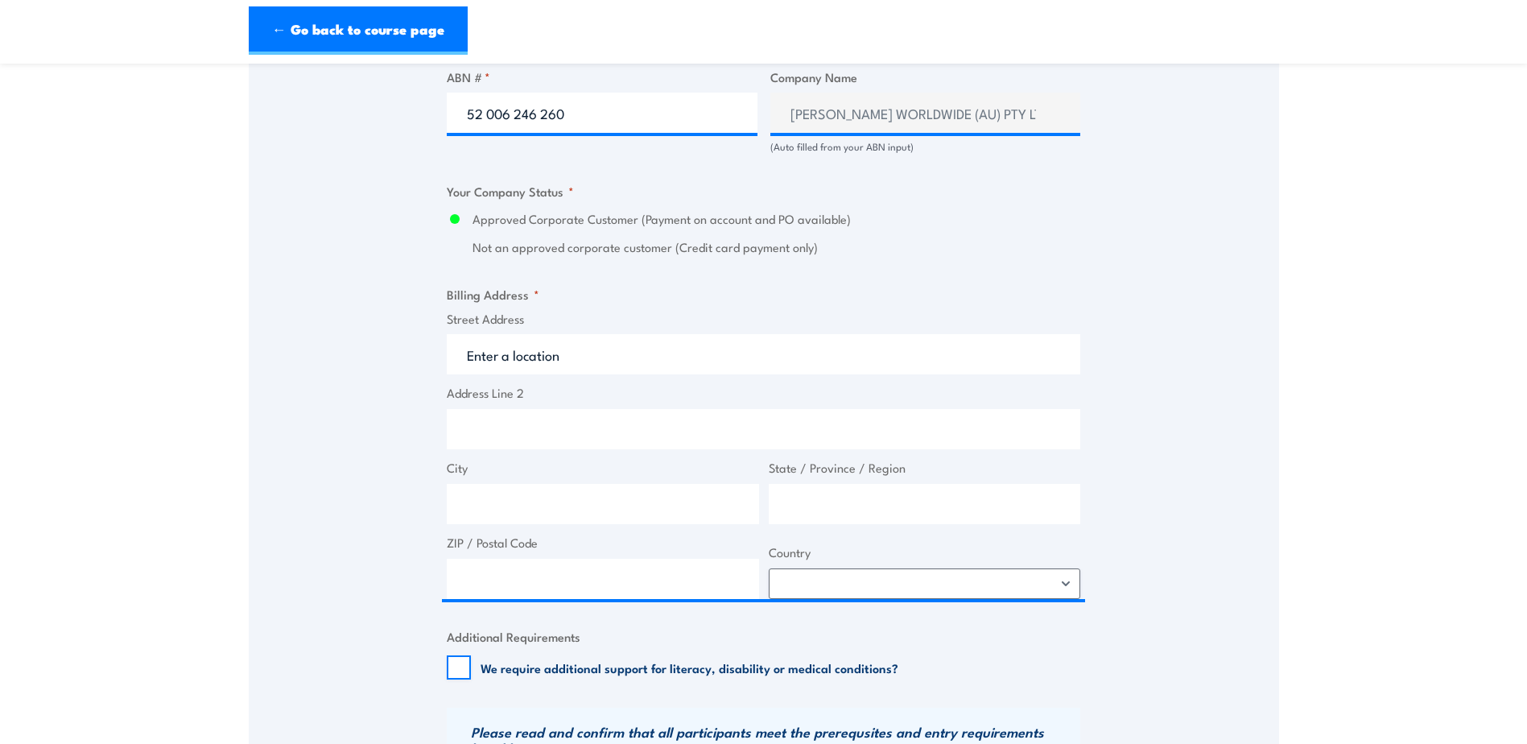
click at [1330, 439] on section "Health & Safety Representatives Refresher OHS Training Course - Plant ([GEOGRAP…" at bounding box center [763, 102] width 1527 height 2137
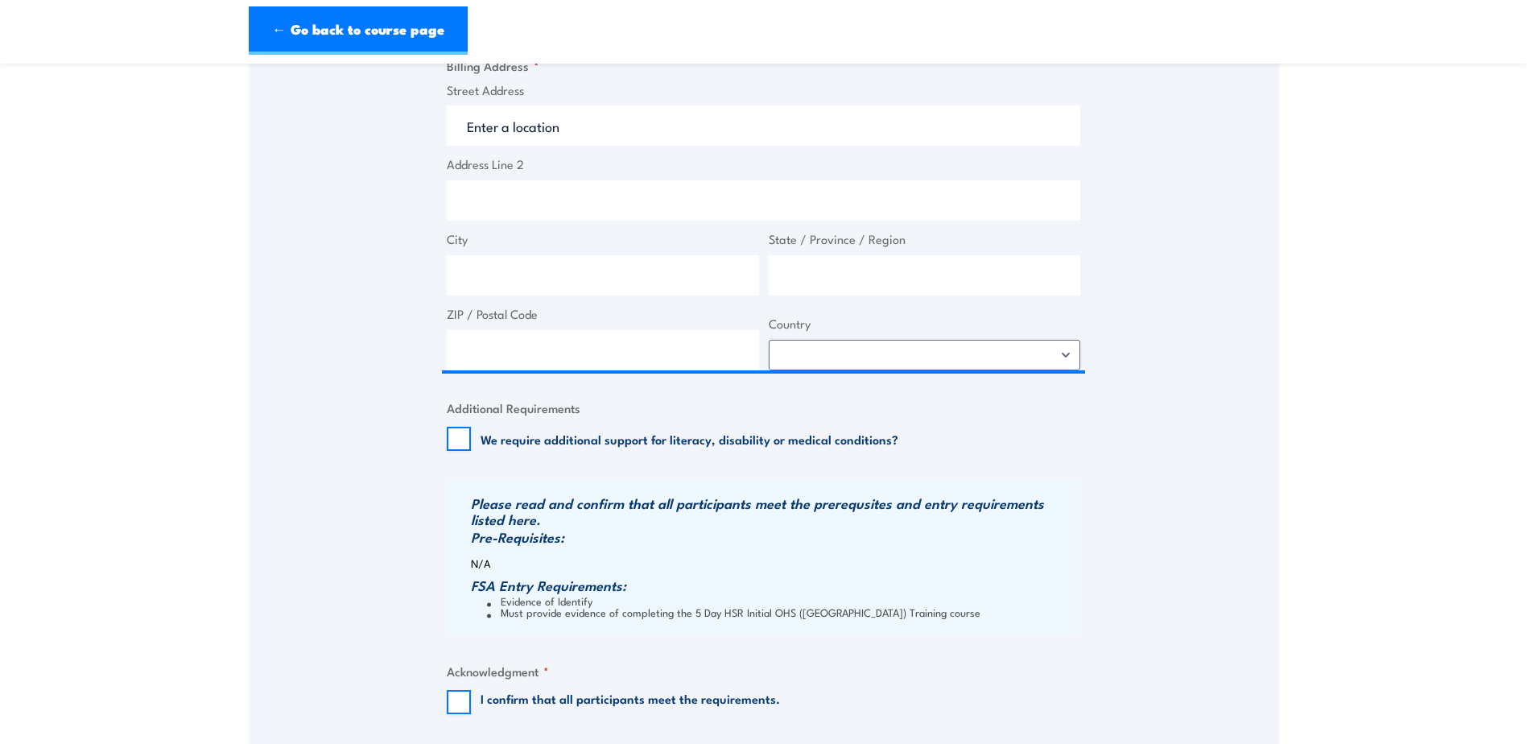
scroll to position [1369, 0]
